Goal: Information Seeking & Learning: Learn about a topic

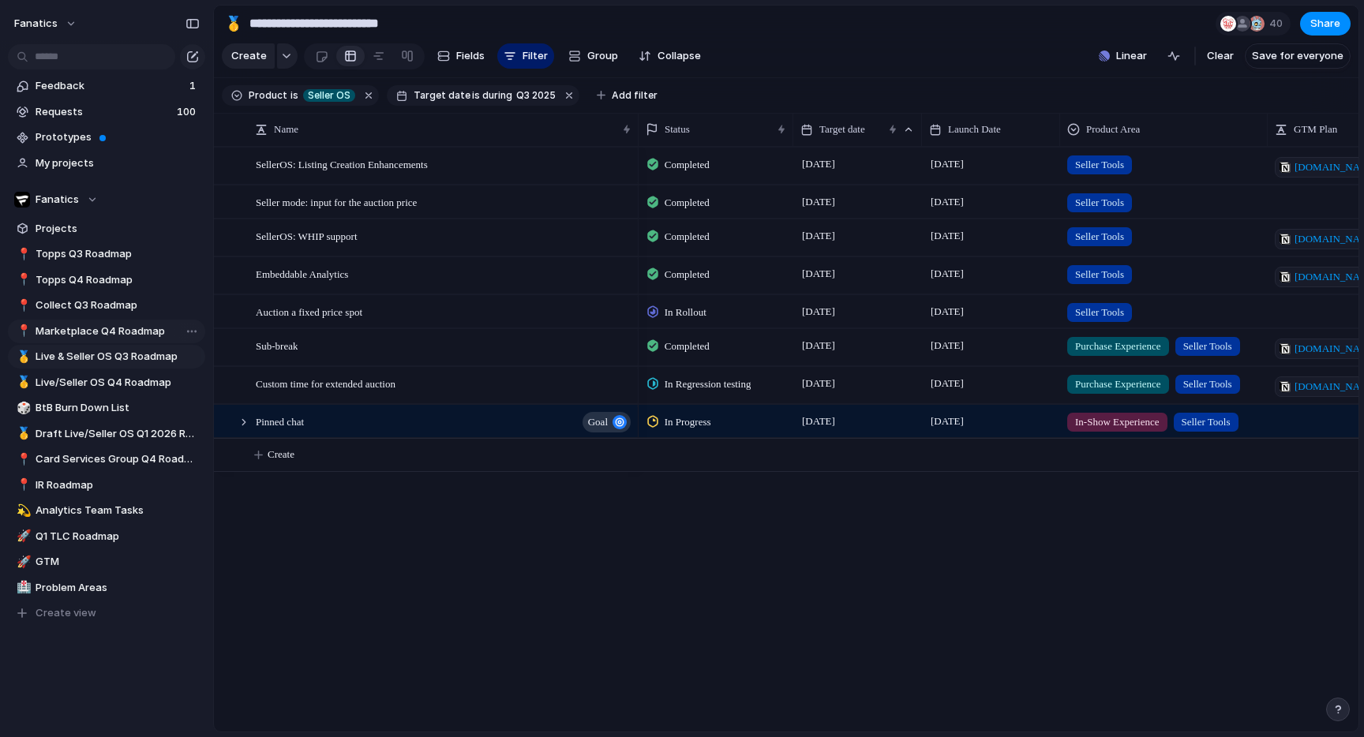
click at [96, 337] on span "Marketplace Q4 Roadmap" at bounding box center [118, 332] width 164 height 16
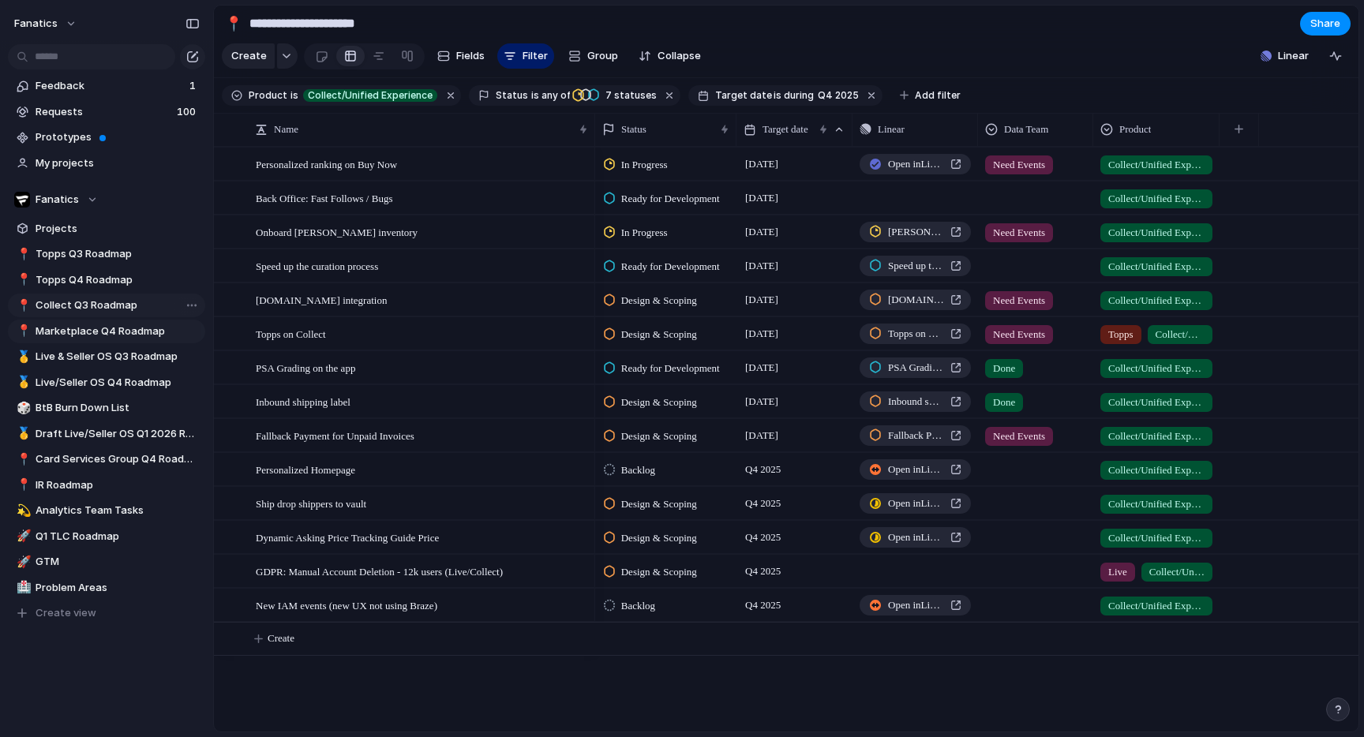
click at [93, 308] on span "Collect Q3 Roadmap" at bounding box center [118, 306] width 164 height 16
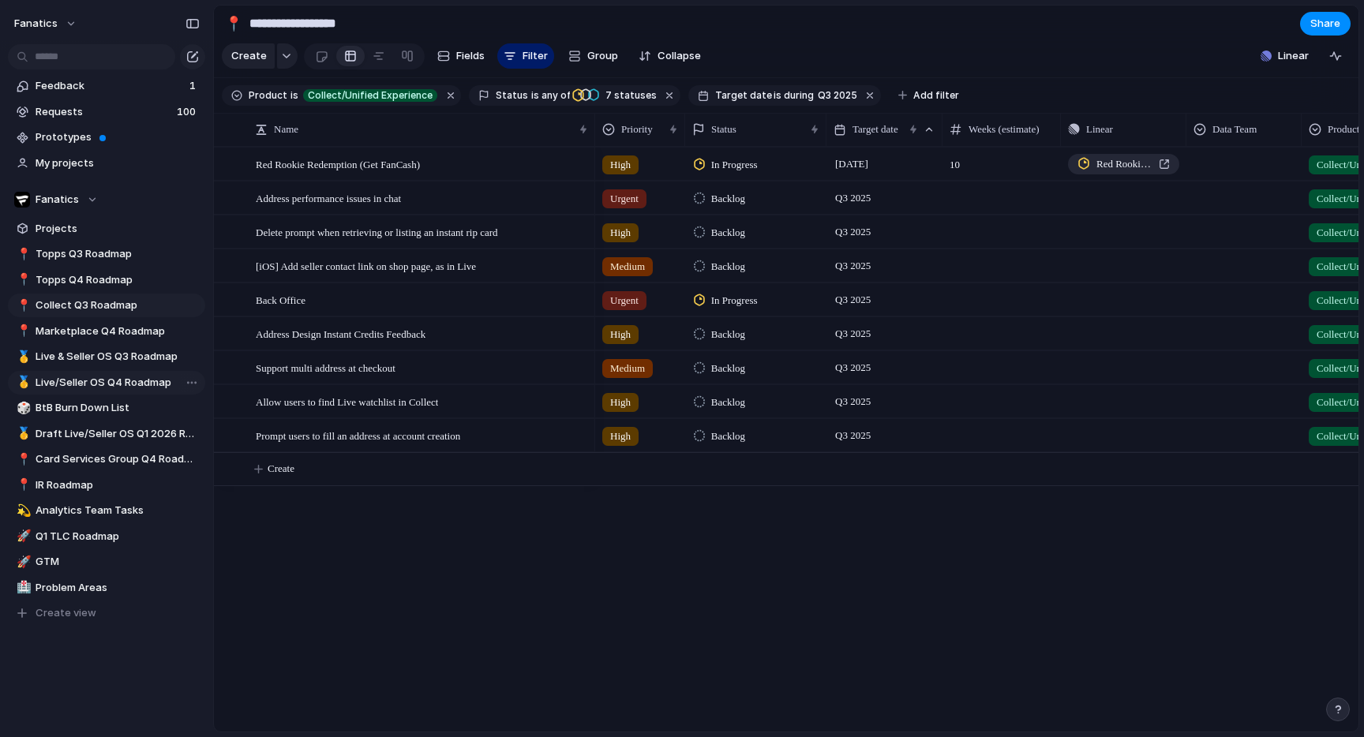
click at [107, 379] on span "Live/Seller OS Q4 Roadmap" at bounding box center [118, 383] width 164 height 16
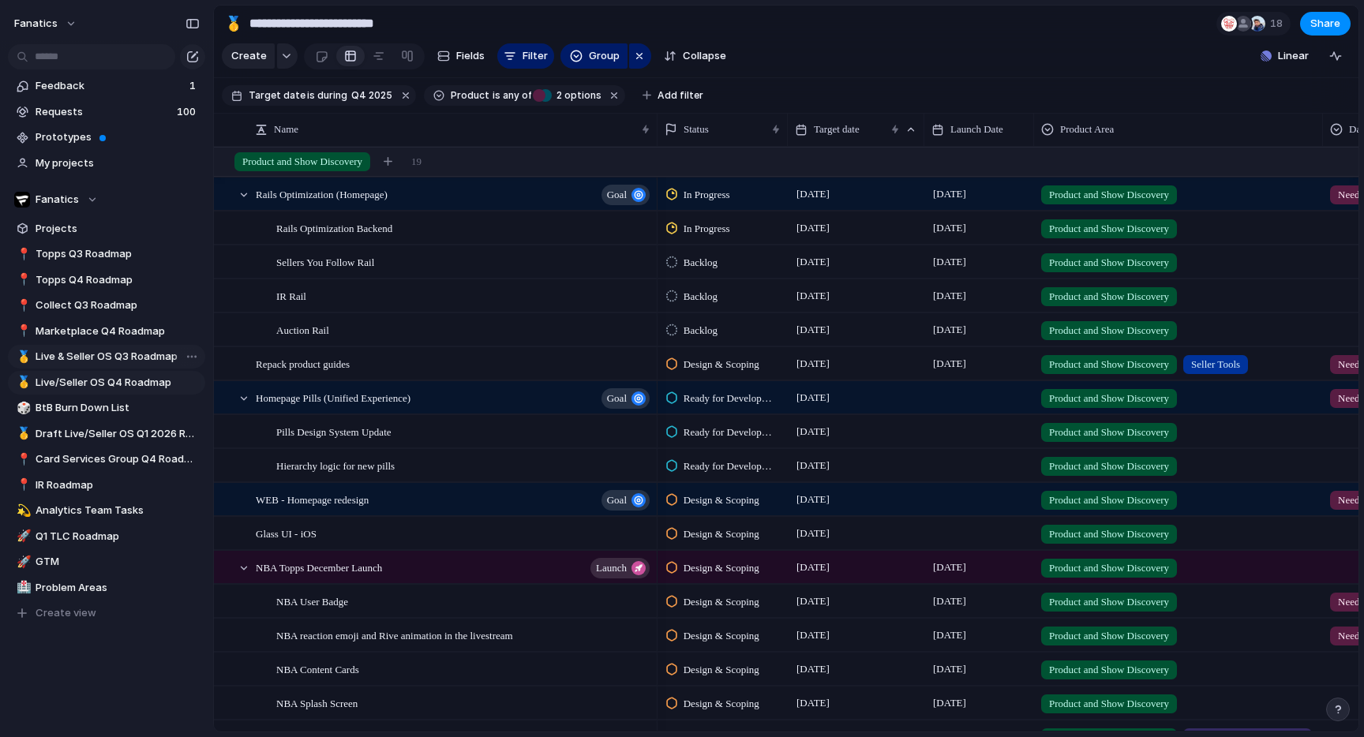
click at [130, 366] on link "🥇 Live & Seller OS Q3 Roadmap" at bounding box center [106, 357] width 197 height 24
type input "**********"
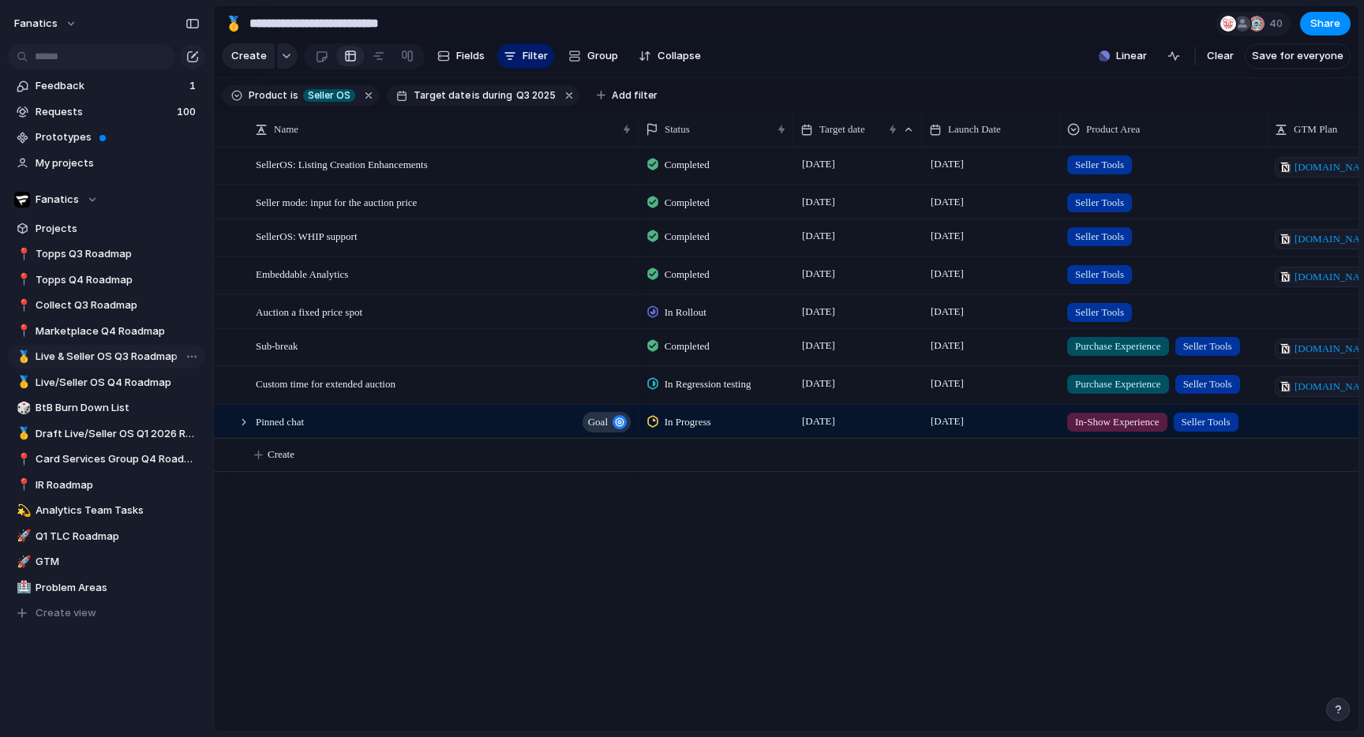
click at [130, 365] on link "🥇 Live & Seller OS Q3 Roadmap" at bounding box center [106, 357] width 197 height 24
click at [325, 95] on span "Seller OS" at bounding box center [329, 95] width 43 height 14
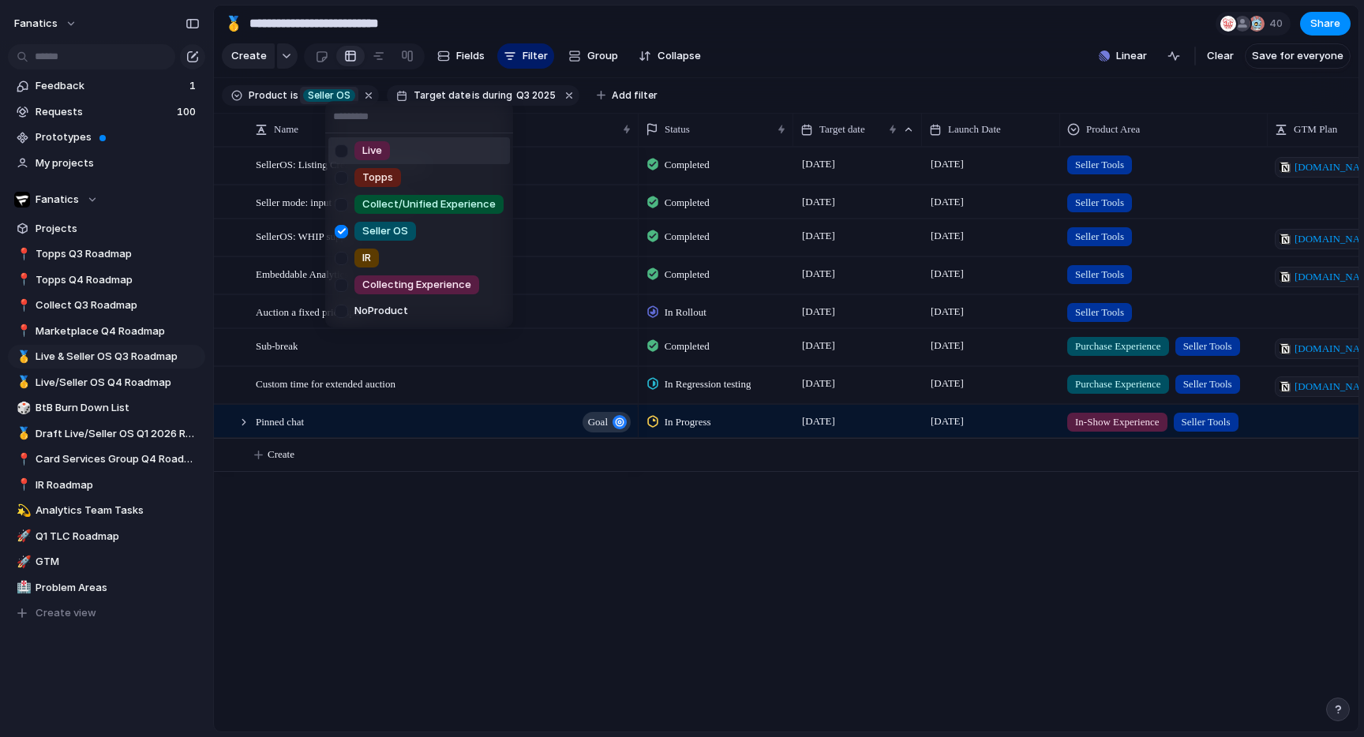
click at [336, 152] on div at bounding box center [342, 151] width 28 height 28
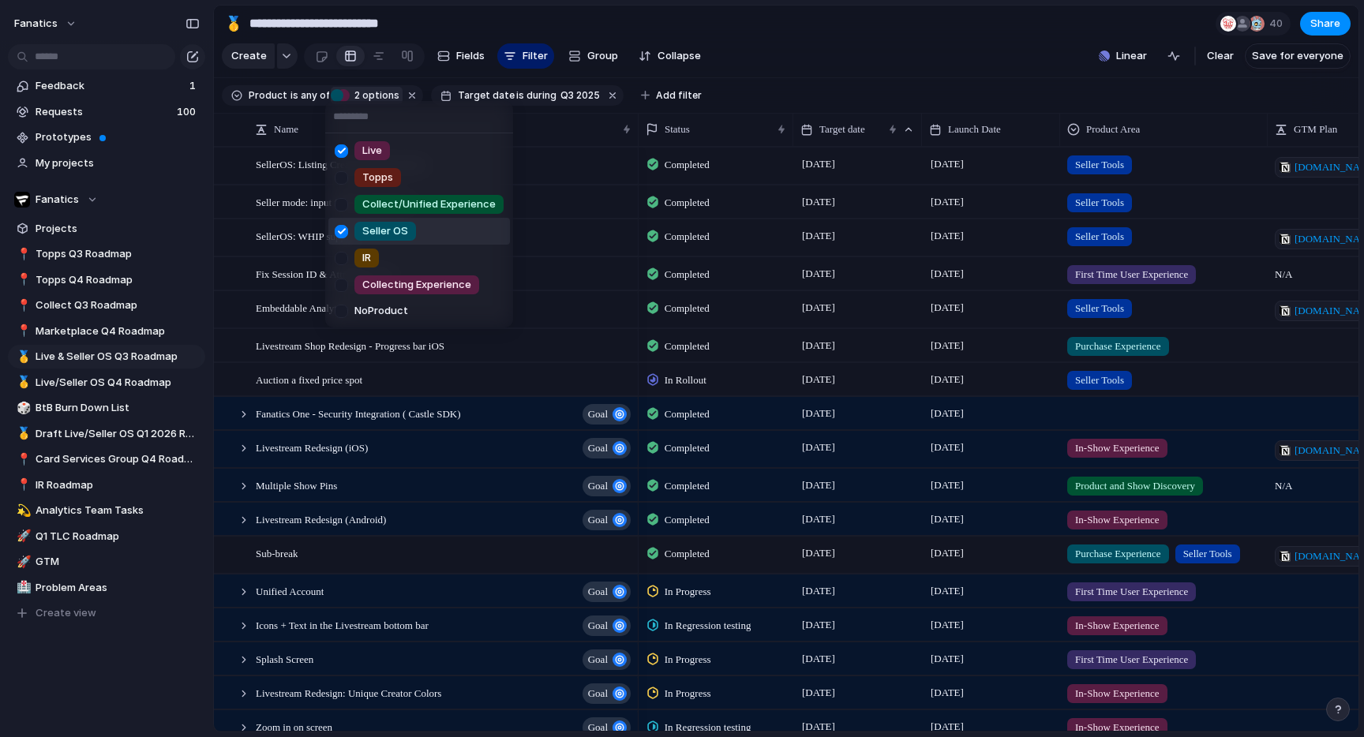
click at [342, 234] on div at bounding box center [342, 232] width 28 height 28
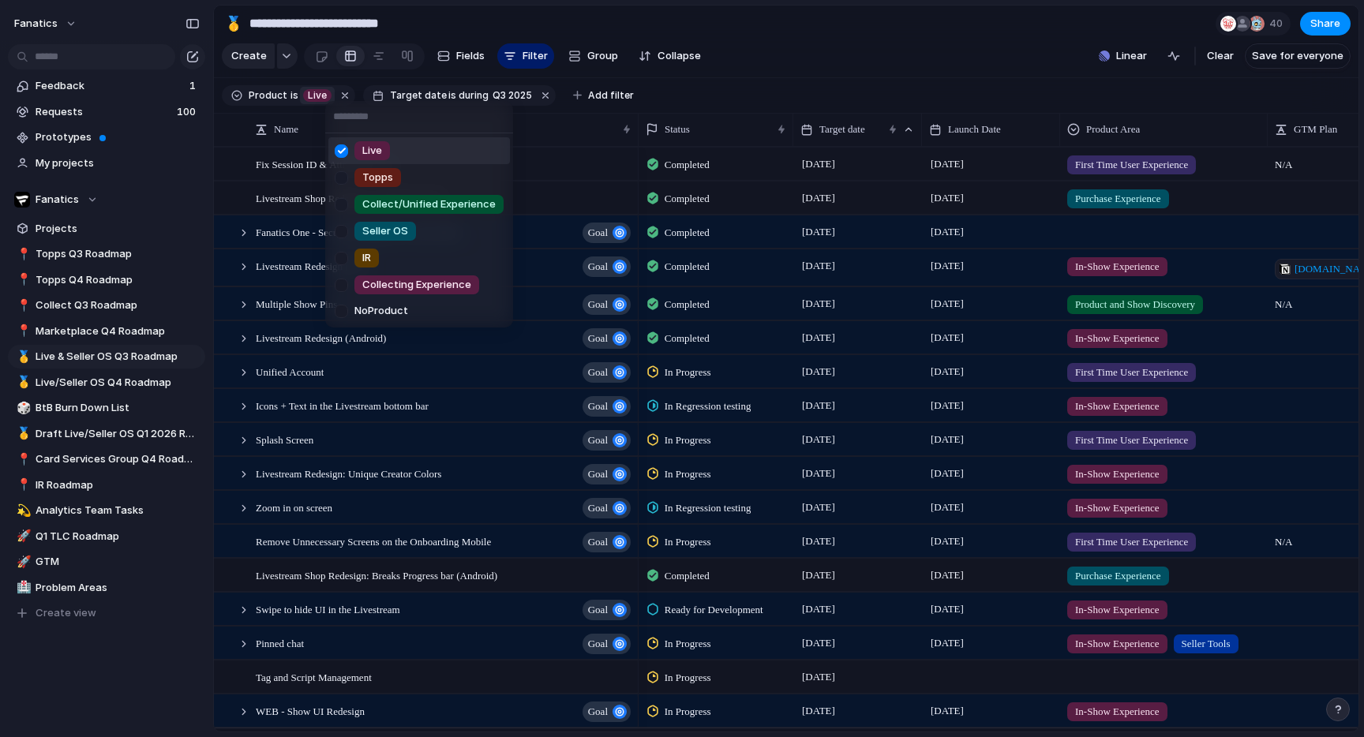
click at [780, 37] on div "Live Topps Collect/Unified Experience Seller OS IR Collecting Experience No Pro…" at bounding box center [682, 368] width 1364 height 737
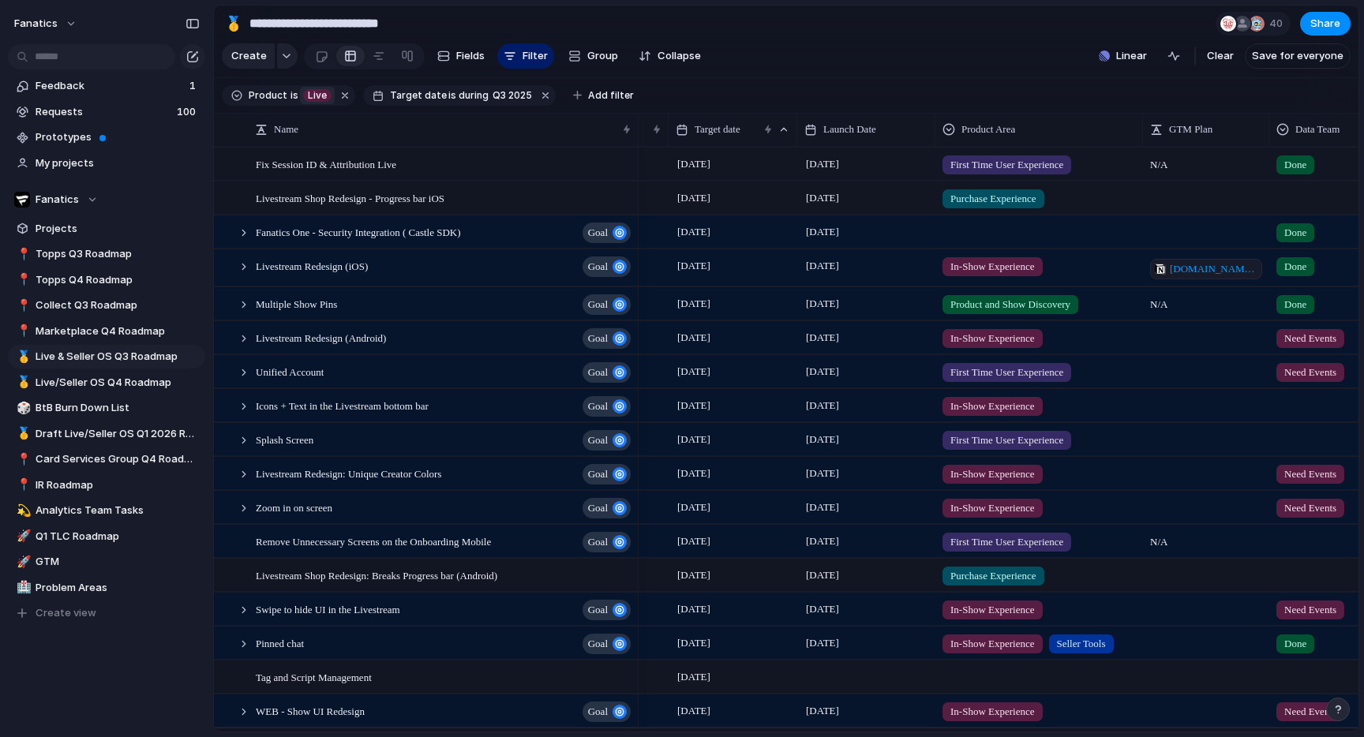
scroll to position [0, 128]
click at [1213, 270] on span "notion.so/fanaticscollect/Livestream-UI-redesign-GTM-brief-24cd7c400ecf803d8953…" at bounding box center [1211, 269] width 88 height 16
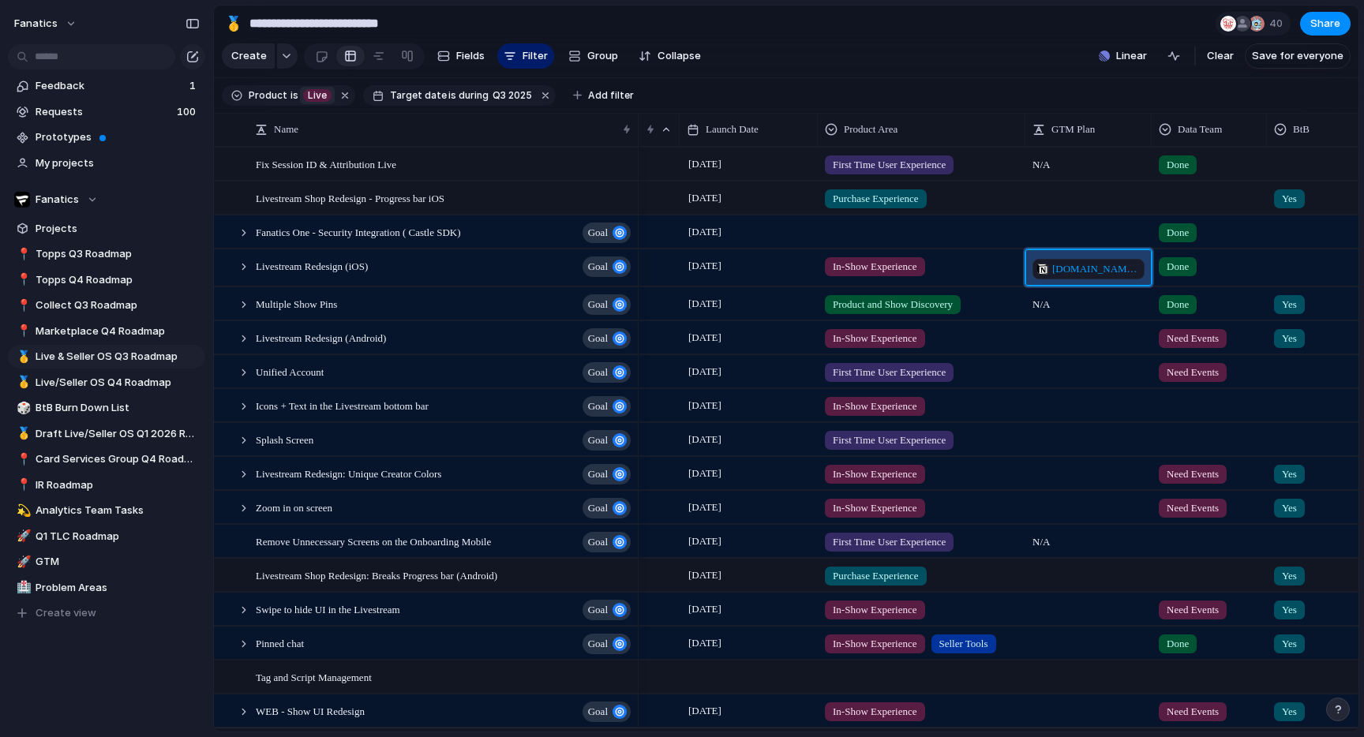
scroll to position [0, 0]
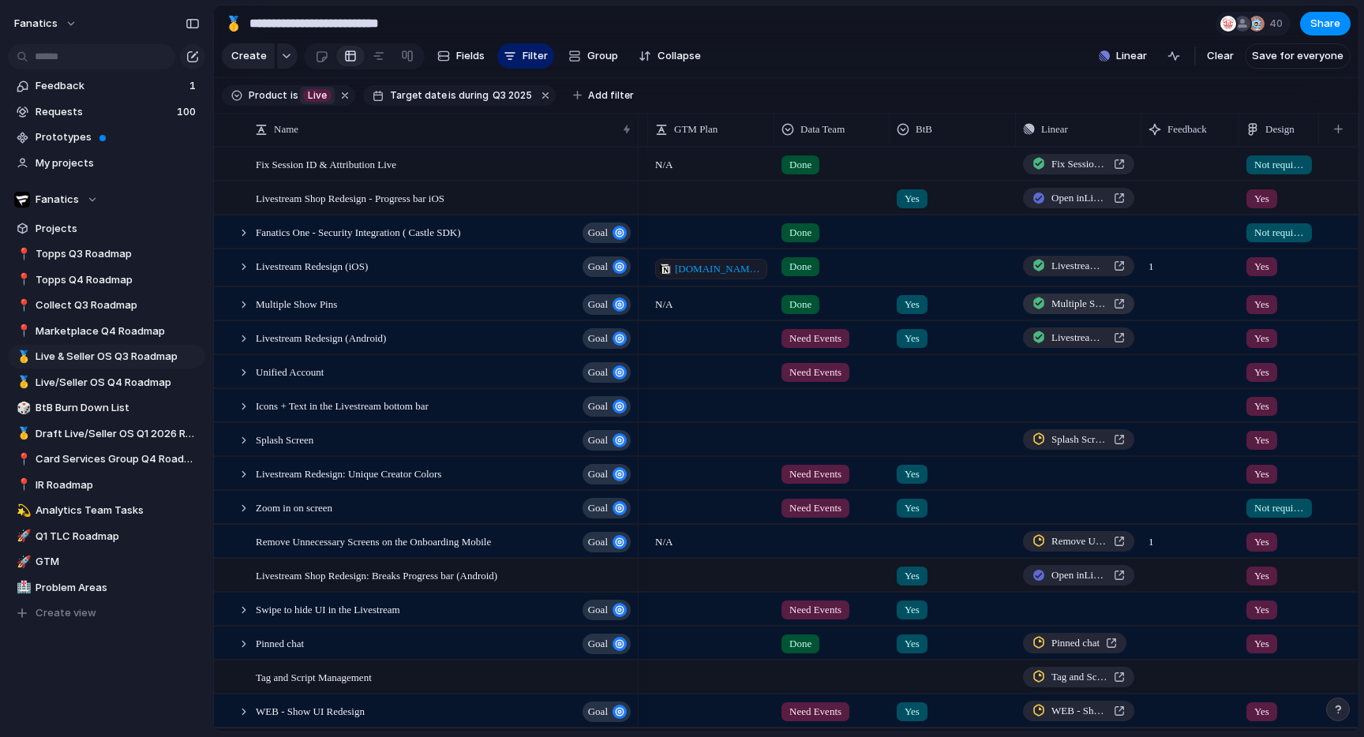
click at [1093, 309] on span "Multiple Show Pins" at bounding box center [1080, 304] width 56 height 16
click at [315, 97] on span "Live" at bounding box center [317, 95] width 19 height 14
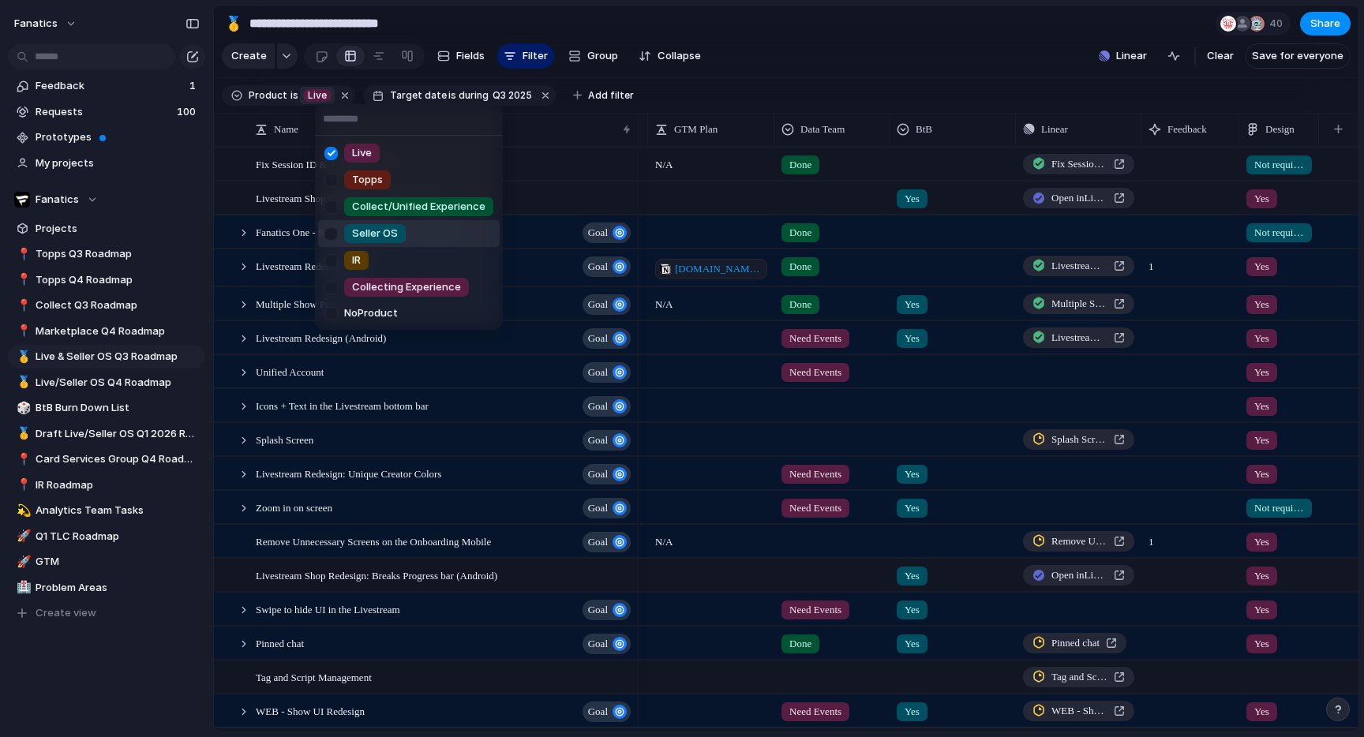
click at [327, 232] on div at bounding box center [331, 234] width 28 height 28
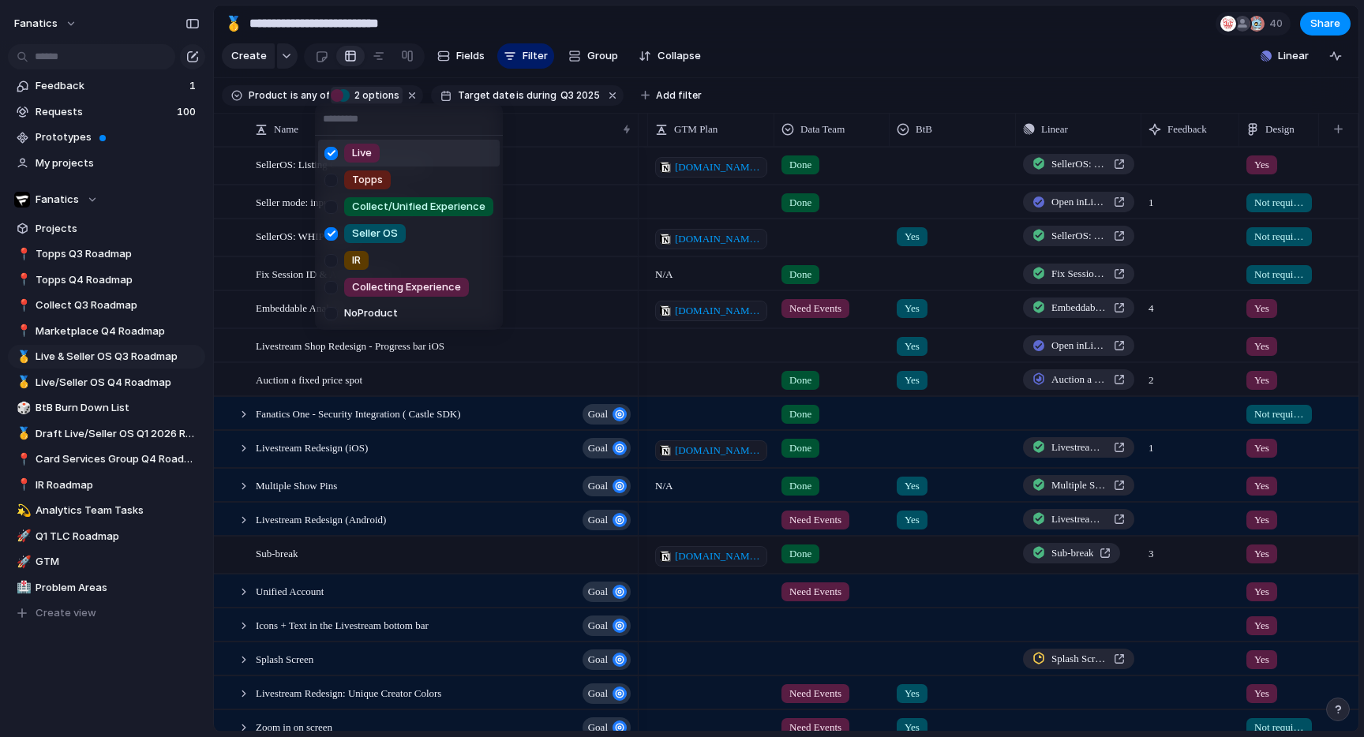
click at [336, 159] on div at bounding box center [331, 154] width 28 height 28
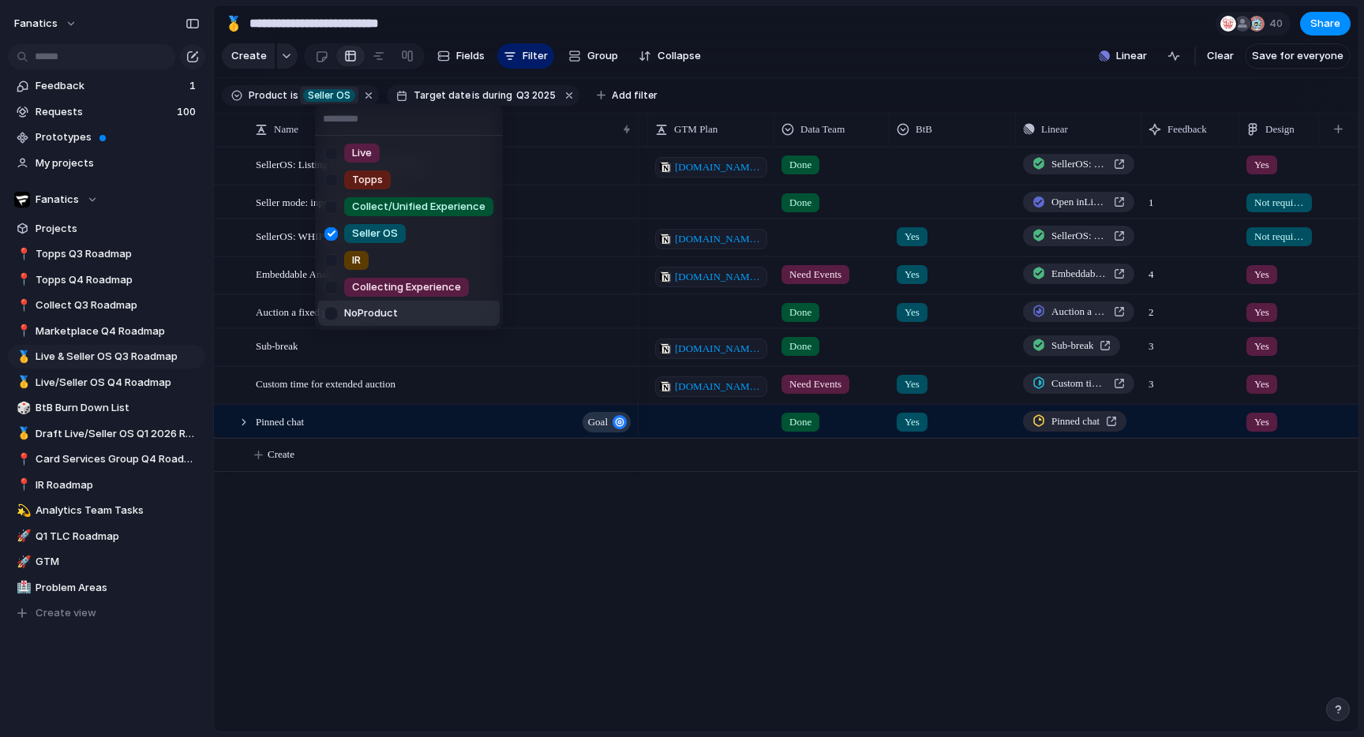
click at [409, 565] on div "Live Topps Collect/Unified Experience Seller OS IR Collecting Experience No Pro…" at bounding box center [682, 368] width 1364 height 737
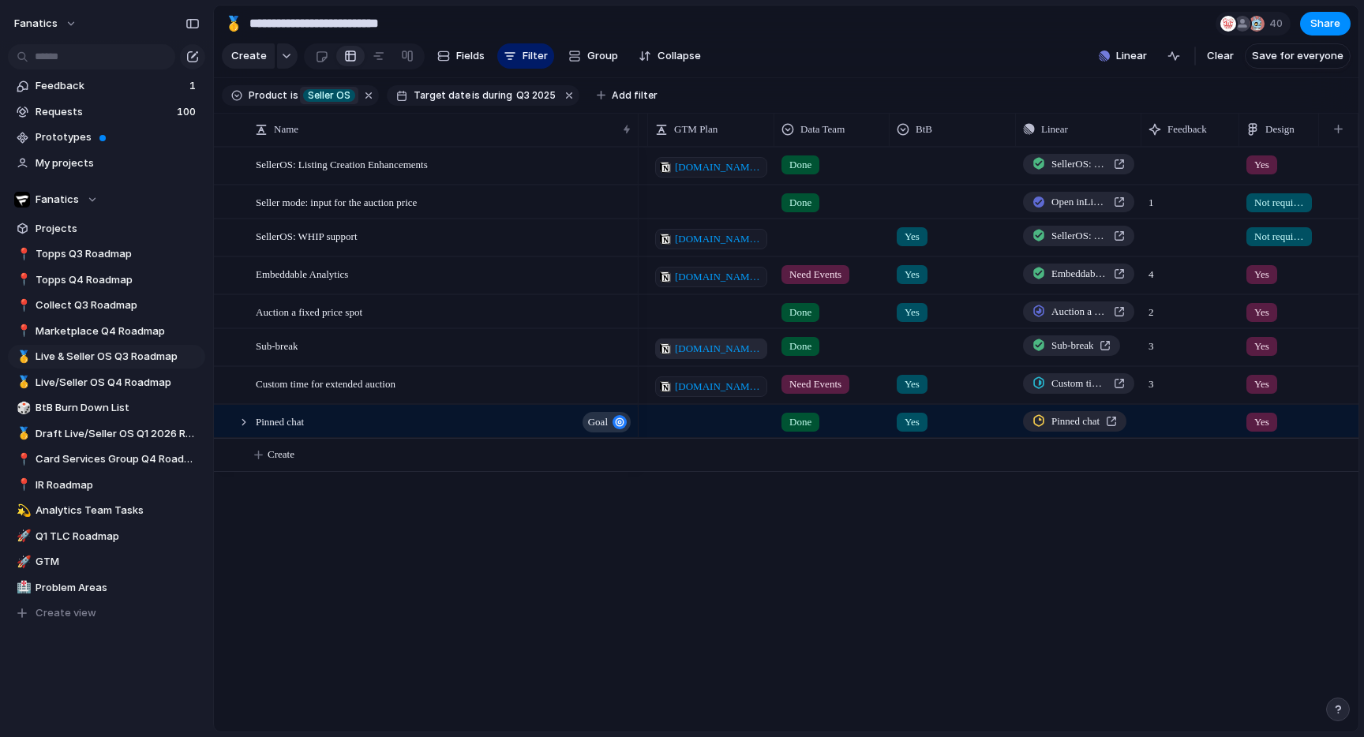
click at [710, 350] on span "notion.so/fanaticscollect/GTM-Brief-Sub-breaks-Spot-Splitting-Merging-25dd7c400…" at bounding box center [719, 349] width 88 height 16
click at [1075, 310] on span "Auction a fixed price spot" at bounding box center [1080, 312] width 56 height 16
click at [1074, 309] on span "Auction a fixed price spot" at bounding box center [1080, 312] width 56 height 16
click at [476, 552] on div "Pinned chat goal SellerOS: Listing Creation Enhancements Seller mode: input for…" at bounding box center [786, 439] width 1145 height 585
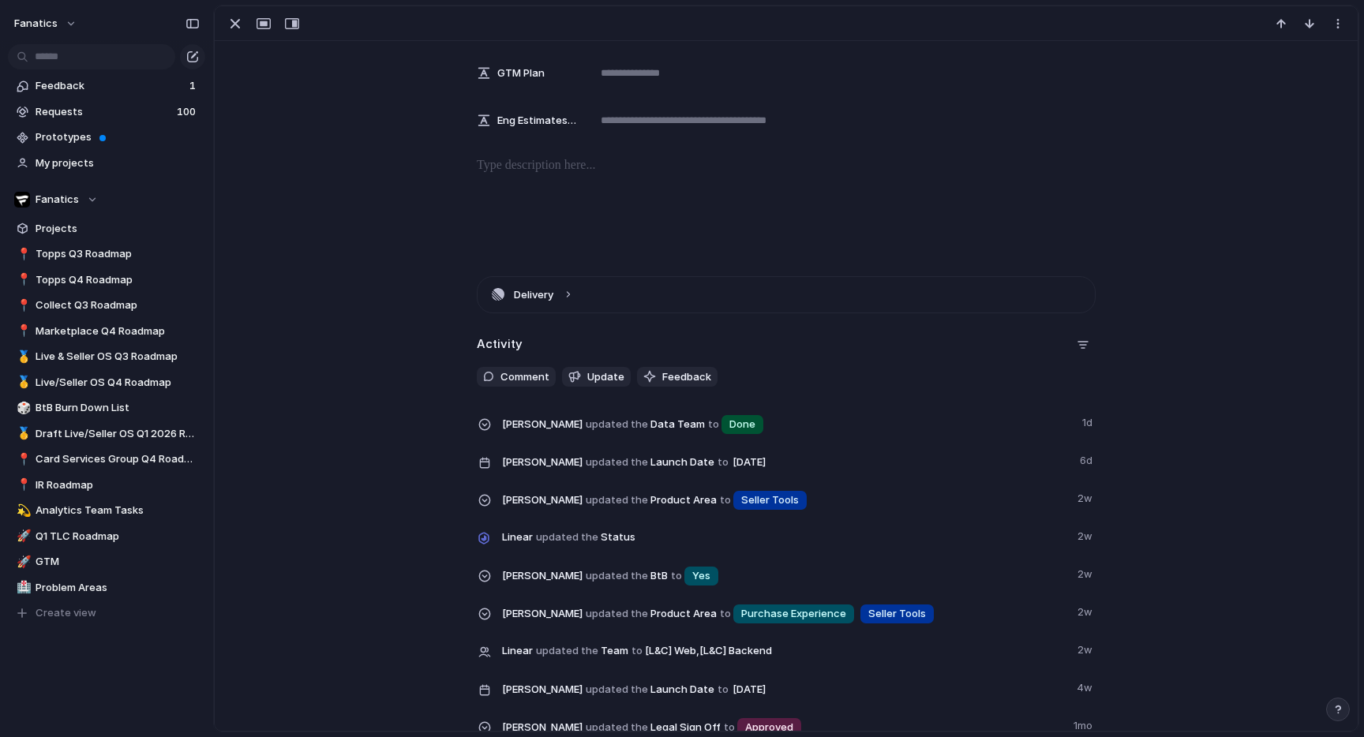
scroll to position [151, 0]
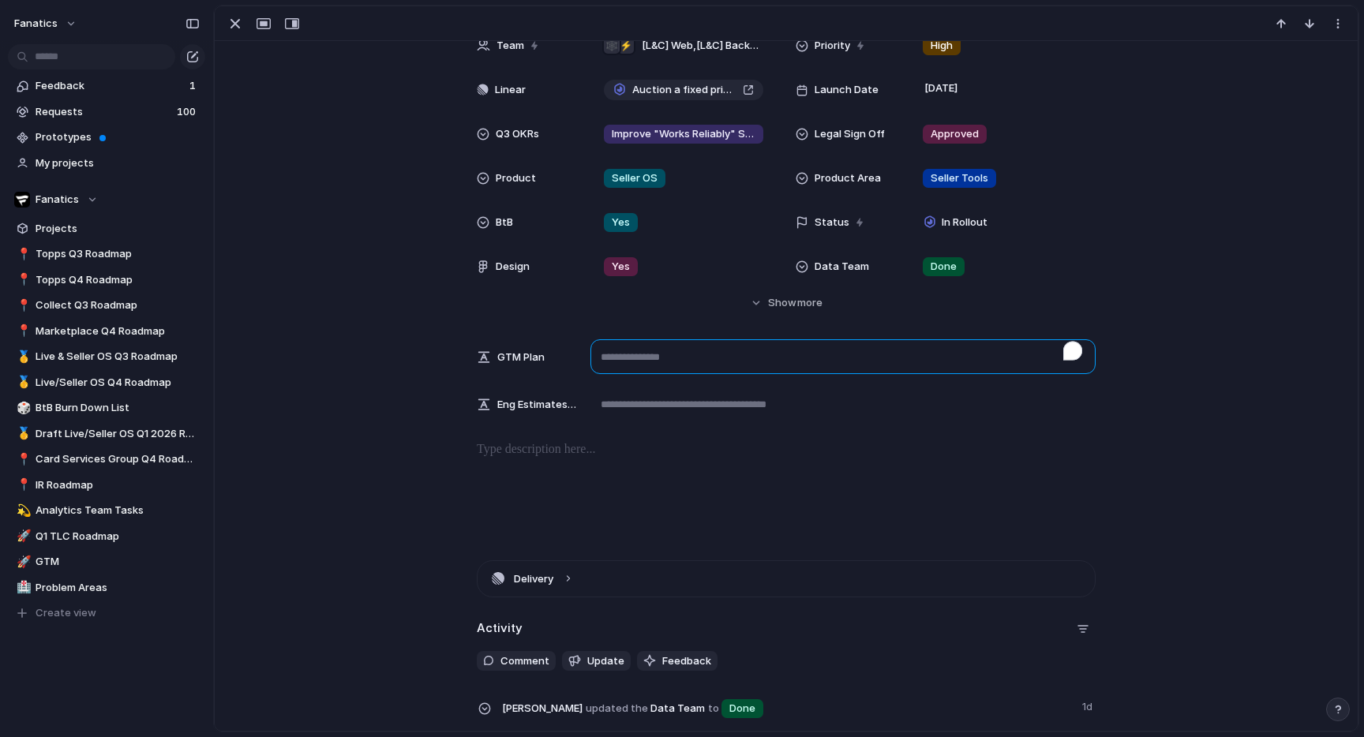
click at [631, 362] on textarea "To enrich screen reader interactions, please activate Accessibility in Grammarl…" at bounding box center [843, 356] width 505 height 35
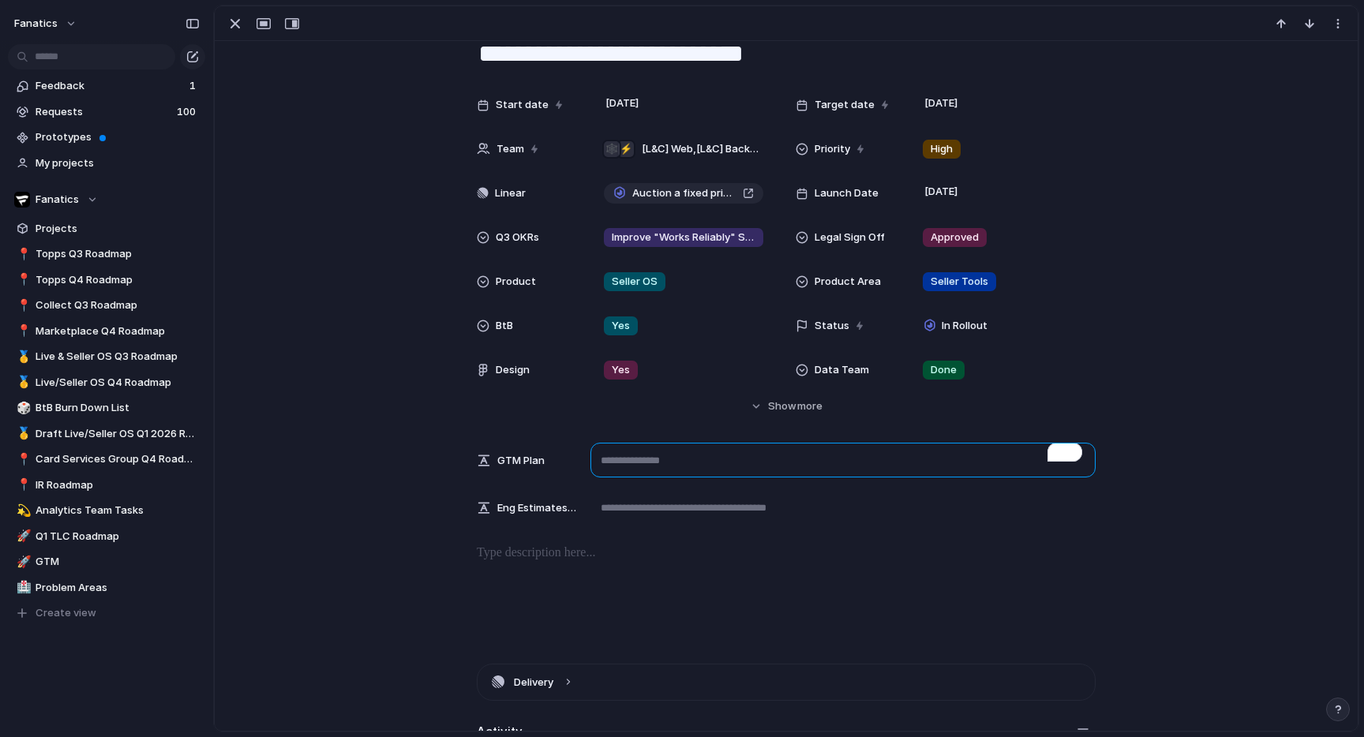
scroll to position [0, 0]
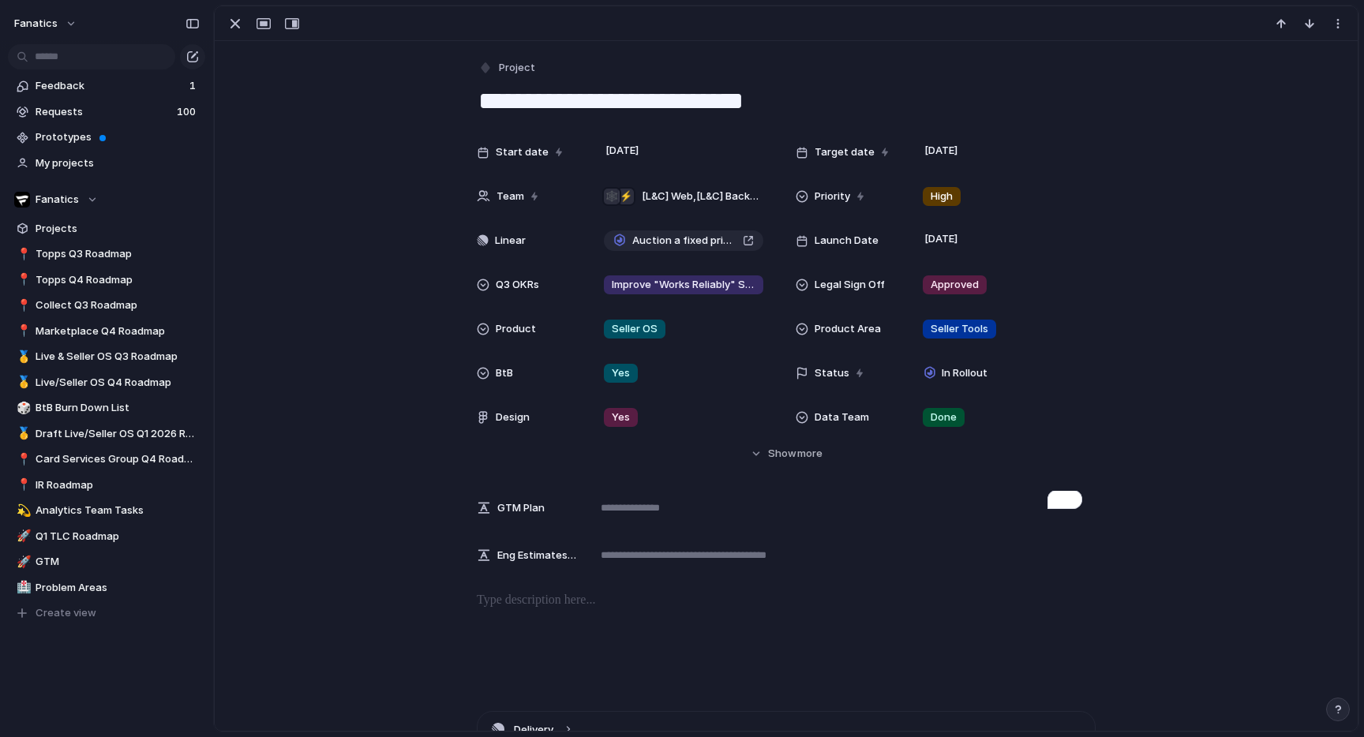
click at [1127, 411] on div "Start date 16 July Target date 29 August Team ⚡ 🕸 [L&C] Web , [L&C] Backend Pri…" at bounding box center [786, 299] width 1105 height 325
click at [707, 238] on span "Auction a fixed price spot" at bounding box center [684, 241] width 104 height 16
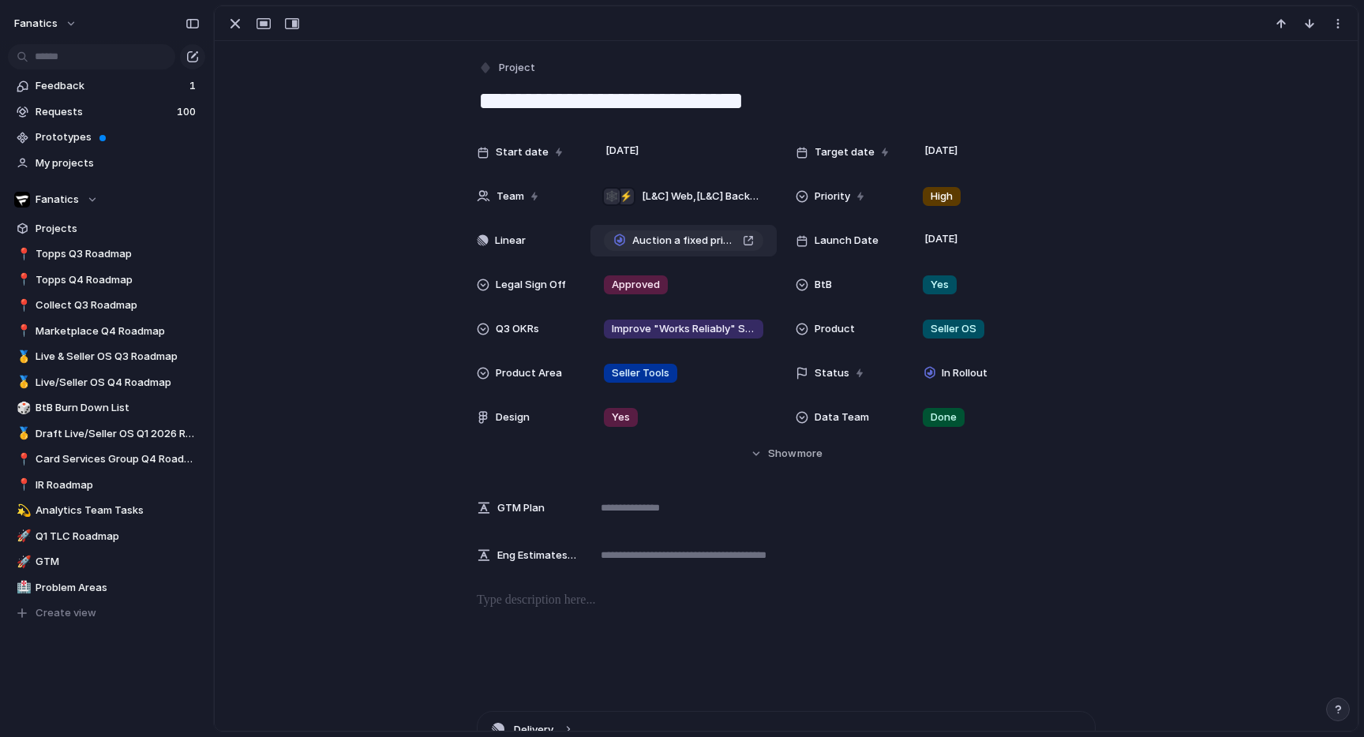
click at [688, 235] on span "Auction a fixed price spot" at bounding box center [684, 241] width 104 height 16
